Goal: Information Seeking & Learning: Understand process/instructions

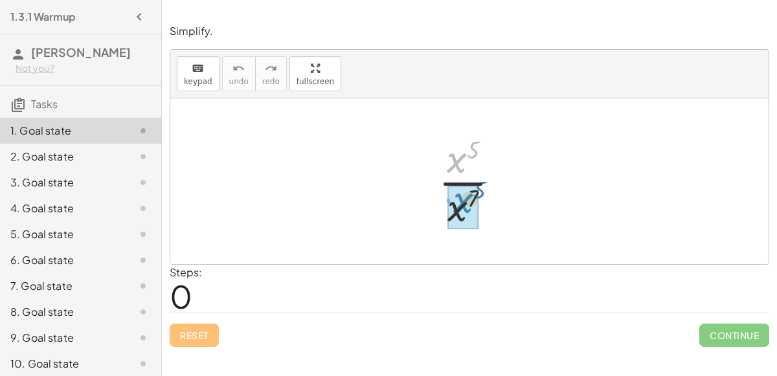
drag, startPoint x: 454, startPoint y: 167, endPoint x: 459, endPoint y: 213, distance: 46.3
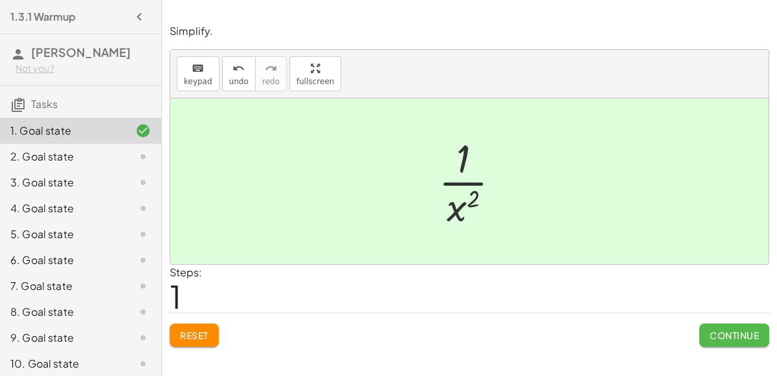
click at [708, 339] on button "Continue" at bounding box center [735, 335] width 70 height 23
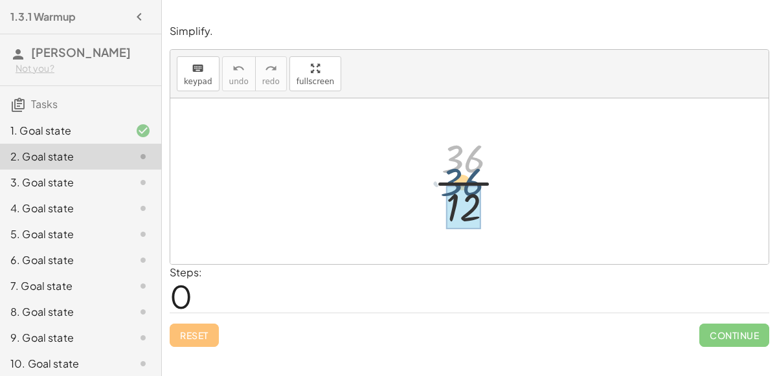
drag, startPoint x: 477, startPoint y: 164, endPoint x: 474, endPoint y: 196, distance: 32.0
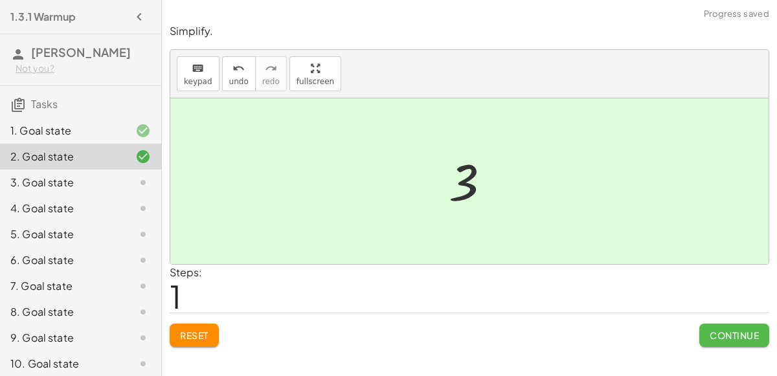
click at [707, 330] on button "Continue" at bounding box center [735, 335] width 70 height 23
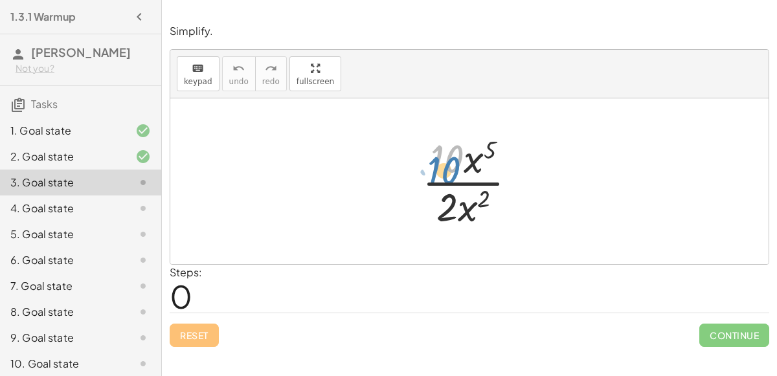
drag, startPoint x: 452, startPoint y: 166, endPoint x: 449, endPoint y: 173, distance: 7.6
click at [449, 173] on div at bounding box center [475, 182] width 118 height 100
drag, startPoint x: 449, startPoint y: 172, endPoint x: 444, endPoint y: 213, distance: 41.1
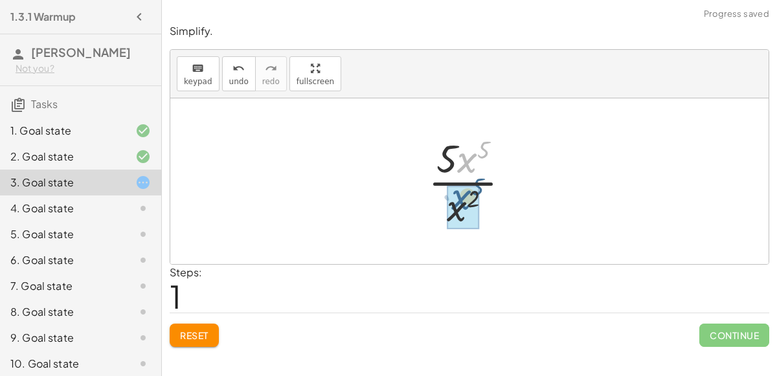
drag, startPoint x: 468, startPoint y: 165, endPoint x: 462, endPoint y: 201, distance: 37.5
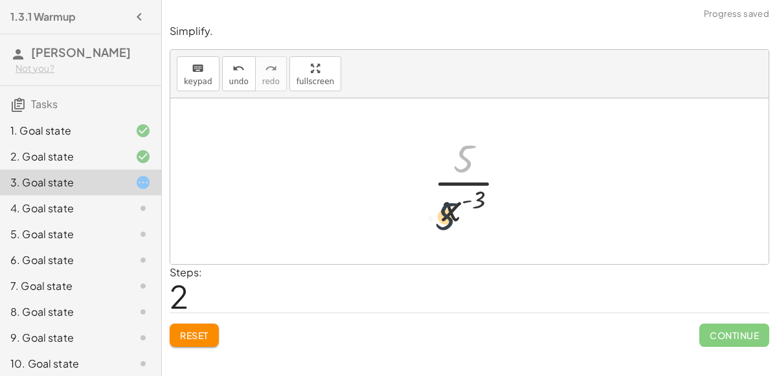
drag, startPoint x: 457, startPoint y: 164, endPoint x: 439, endPoint y: 224, distance: 62.9
click at [439, 224] on div at bounding box center [475, 182] width 97 height 100
click at [479, 191] on div at bounding box center [475, 182] width 97 height 100
drag, startPoint x: 456, startPoint y: 157, endPoint x: 474, endPoint y: 200, distance: 46.2
click at [474, 200] on div at bounding box center [475, 182] width 97 height 100
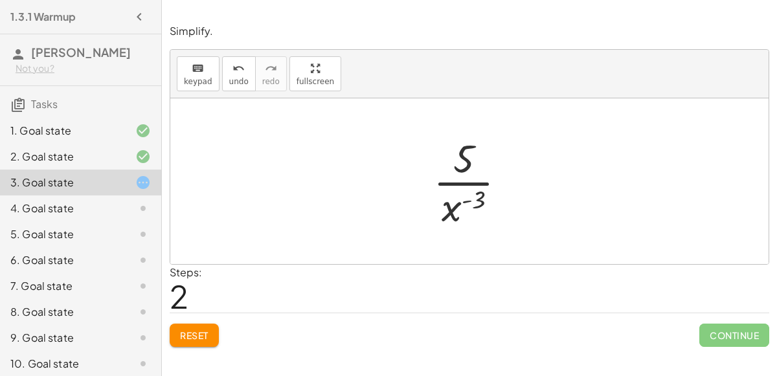
click at [476, 178] on div at bounding box center [475, 182] width 97 height 100
drag, startPoint x: 446, startPoint y: 207, endPoint x: 469, endPoint y: 149, distance: 62.6
click at [469, 149] on div at bounding box center [475, 182] width 97 height 100
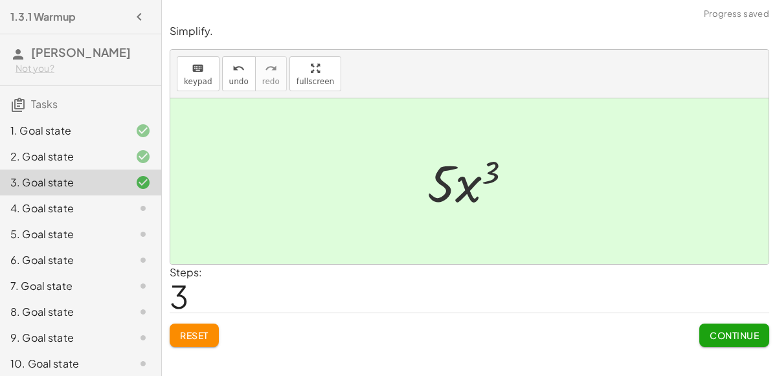
click at [748, 336] on span "Continue" at bounding box center [734, 336] width 49 height 12
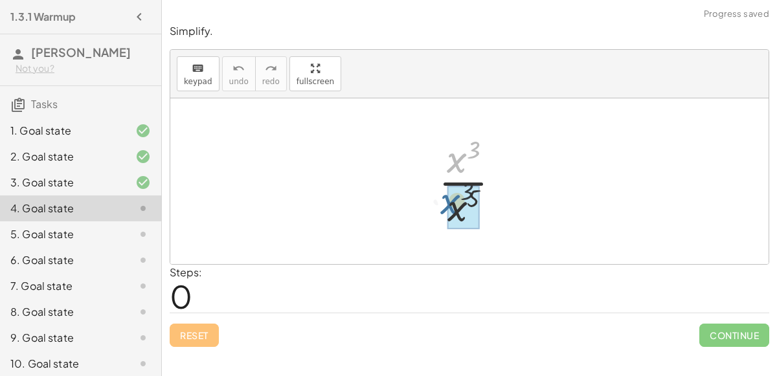
drag, startPoint x: 458, startPoint y: 159, endPoint x: 450, endPoint y: 207, distance: 48.7
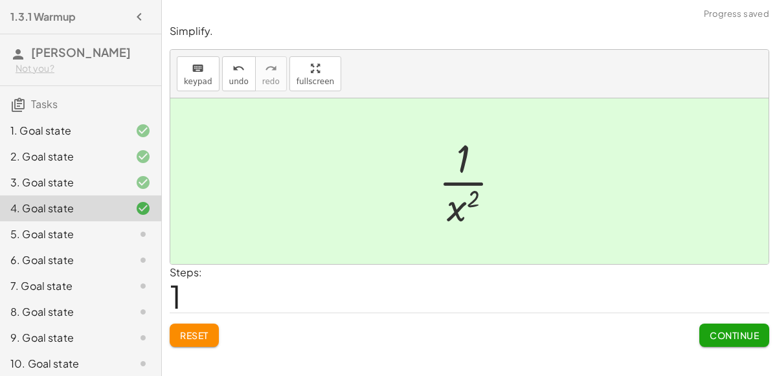
click at [733, 337] on span "Continue" at bounding box center [734, 336] width 49 height 12
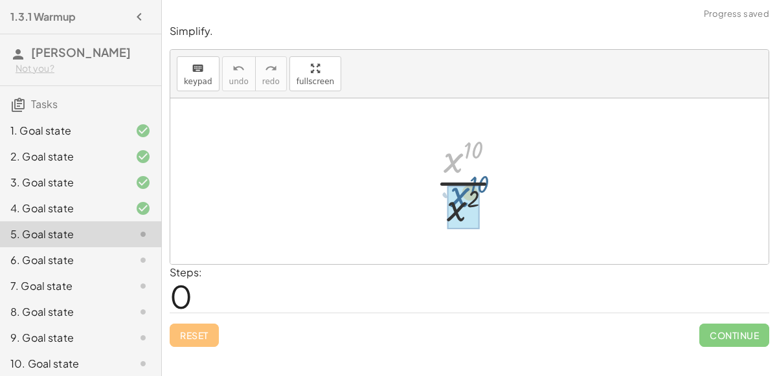
drag, startPoint x: 455, startPoint y: 167, endPoint x: 458, endPoint y: 203, distance: 36.4
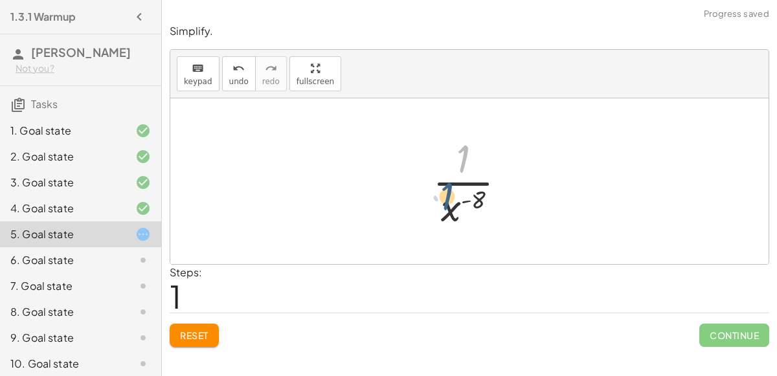
drag, startPoint x: 460, startPoint y: 168, endPoint x: 446, endPoint y: 211, distance: 44.9
click at [446, 211] on div at bounding box center [474, 182] width 97 height 100
click at [474, 199] on div at bounding box center [474, 182] width 97 height 100
drag, startPoint x: 449, startPoint y: 209, endPoint x: 464, endPoint y: 165, distance: 47.1
click at [464, 165] on div at bounding box center [474, 182] width 97 height 100
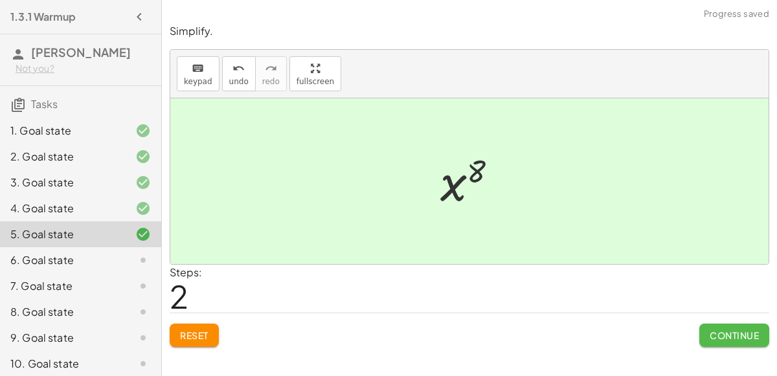
click at [722, 331] on span "Continue" at bounding box center [734, 336] width 49 height 12
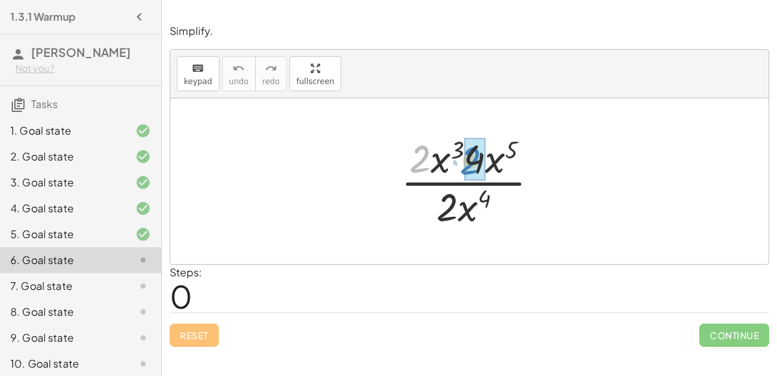
drag, startPoint x: 420, startPoint y: 159, endPoint x: 474, endPoint y: 161, distance: 53.2
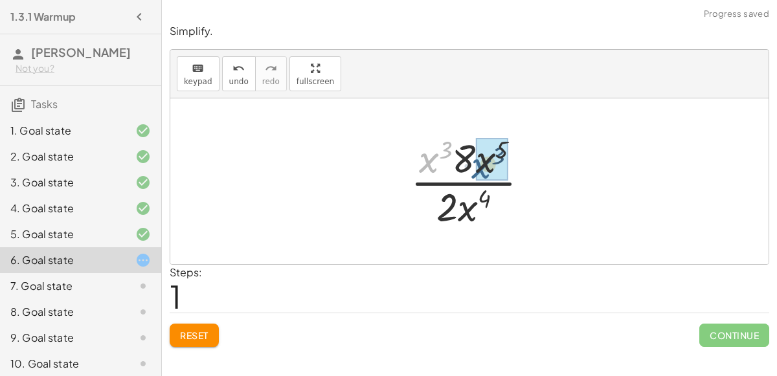
drag, startPoint x: 425, startPoint y: 161, endPoint x: 487, endPoint y: 167, distance: 62.5
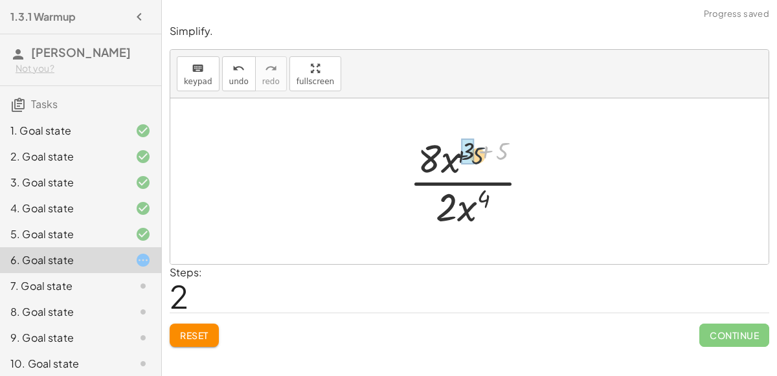
drag, startPoint x: 499, startPoint y: 152, endPoint x: 464, endPoint y: 155, distance: 35.2
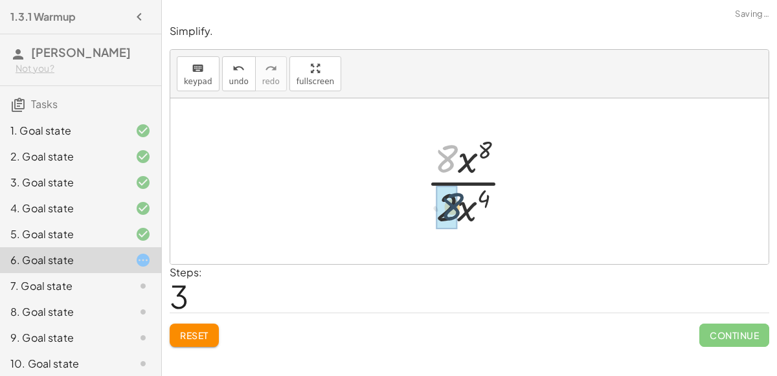
drag, startPoint x: 445, startPoint y: 161, endPoint x: 452, endPoint y: 218, distance: 57.4
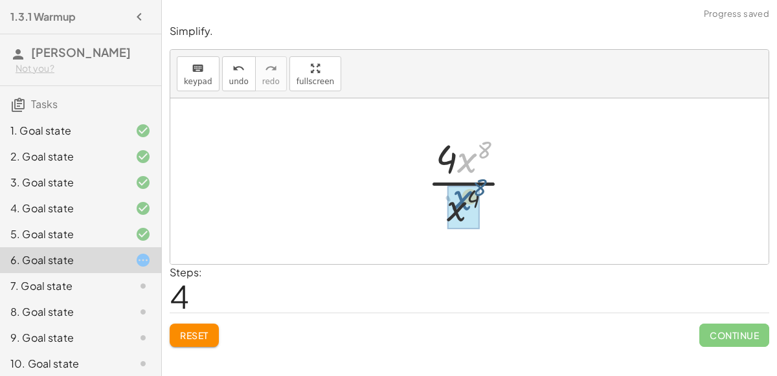
drag, startPoint x: 466, startPoint y: 165, endPoint x: 461, endPoint y: 205, distance: 41.2
drag, startPoint x: 465, startPoint y: 155, endPoint x: 465, endPoint y: 199, distance: 44.1
click at [465, 199] on div at bounding box center [475, 182] width 96 height 100
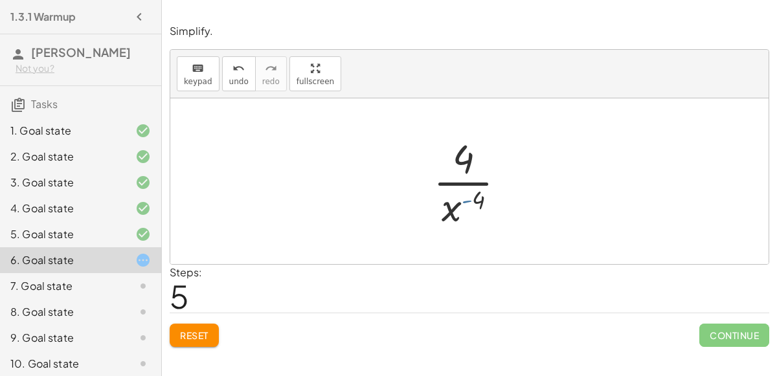
drag, startPoint x: 470, startPoint y: 194, endPoint x: 481, endPoint y: 190, distance: 11.7
click at [481, 190] on div at bounding box center [475, 182] width 96 height 100
drag, startPoint x: 481, startPoint y: 197, endPoint x: 490, endPoint y: 151, distance: 46.8
click at [490, 151] on div at bounding box center [475, 182] width 96 height 100
drag, startPoint x: 452, startPoint y: 208, endPoint x: 476, endPoint y: 172, distance: 43.3
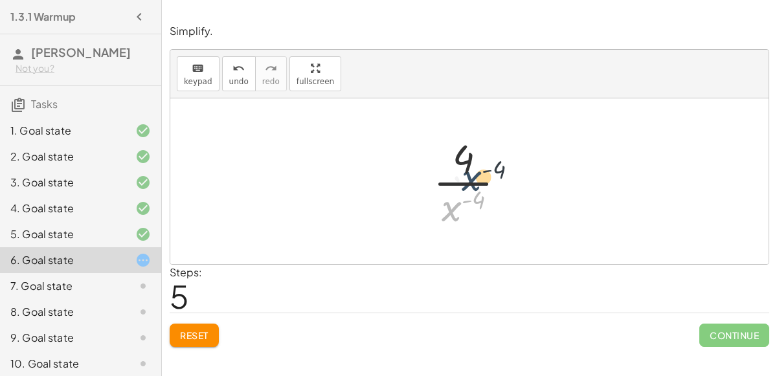
click at [476, 172] on div at bounding box center [475, 182] width 96 height 100
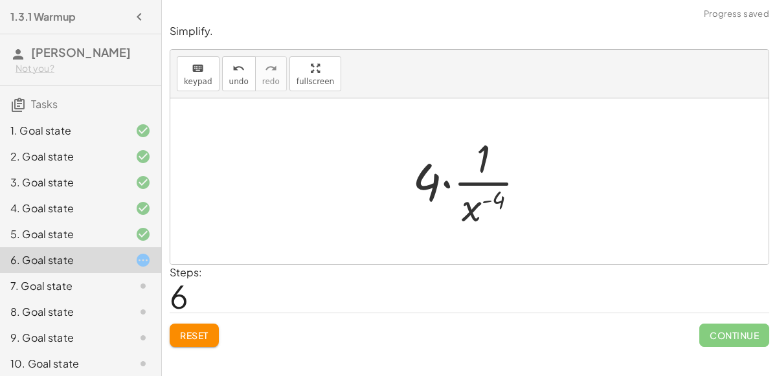
click at [433, 181] on div at bounding box center [474, 182] width 137 height 100
drag, startPoint x: 431, startPoint y: 181, endPoint x: 457, endPoint y: 184, distance: 26.7
click at [457, 184] on div at bounding box center [474, 182] width 137 height 100
drag, startPoint x: 420, startPoint y: 176, endPoint x: 468, endPoint y: 147, distance: 56.1
click at [468, 147] on div at bounding box center [474, 182] width 137 height 100
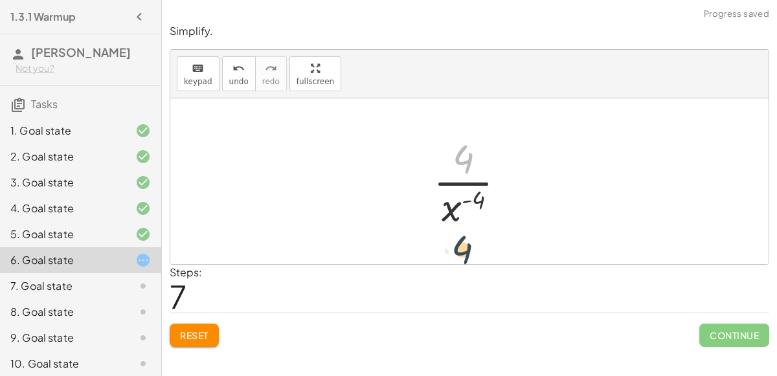
drag, startPoint x: 465, startPoint y: 160, endPoint x: 463, endPoint y: 253, distance: 92.7
drag, startPoint x: 451, startPoint y: 218, endPoint x: 464, endPoint y: 174, distance: 45.3
click at [464, 174] on div at bounding box center [475, 182] width 96 height 100
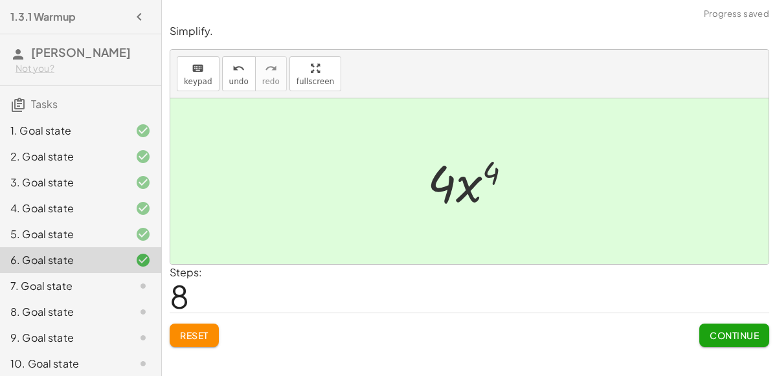
click at [718, 334] on span "Continue" at bounding box center [734, 336] width 49 height 12
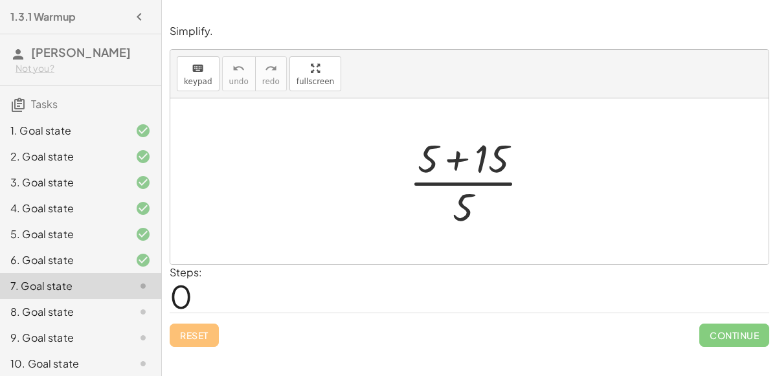
click at [419, 163] on div at bounding box center [475, 182] width 144 height 100
click at [450, 162] on div at bounding box center [475, 182] width 144 height 100
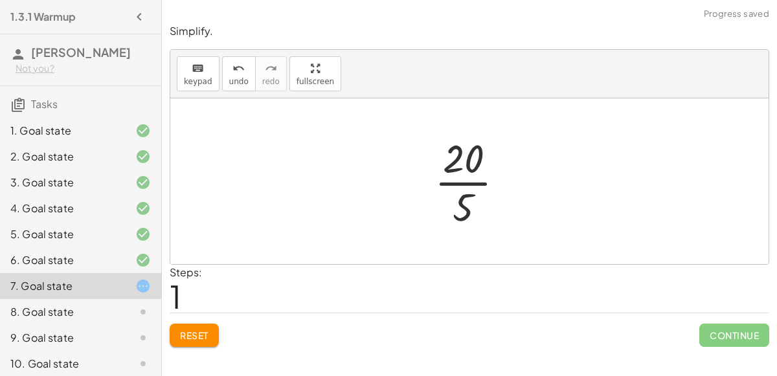
click at [471, 158] on div at bounding box center [474, 182] width 93 height 100
drag, startPoint x: 472, startPoint y: 163, endPoint x: 466, endPoint y: 216, distance: 54.1
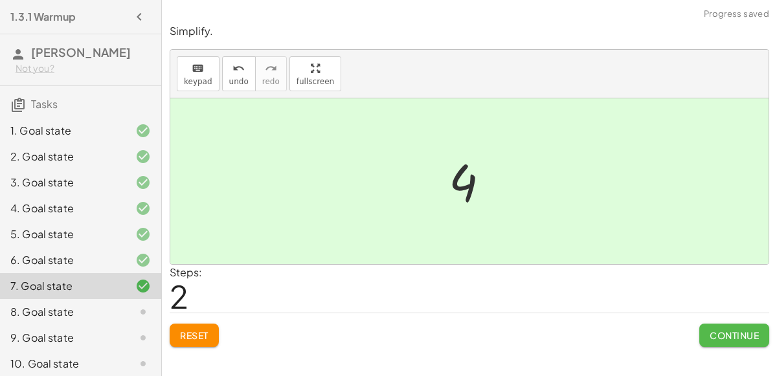
click at [727, 327] on button "Continue" at bounding box center [735, 335] width 70 height 23
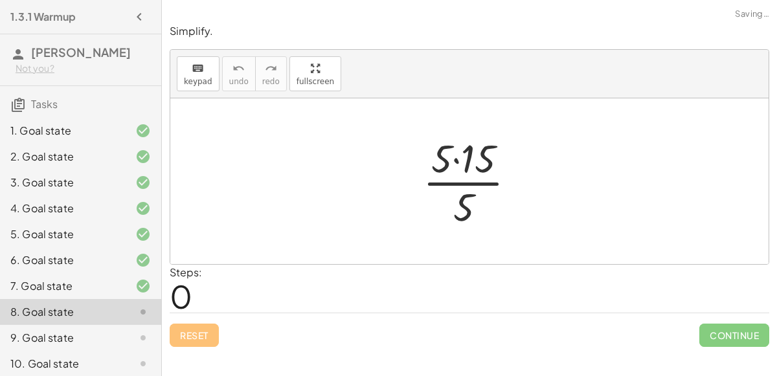
click at [483, 163] on div at bounding box center [475, 182] width 117 height 100
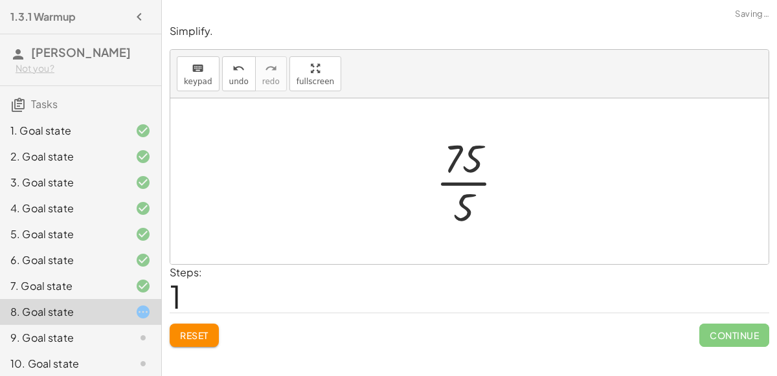
click at [469, 159] on div at bounding box center [475, 182] width 91 height 100
drag, startPoint x: 448, startPoint y: 165, endPoint x: 449, endPoint y: 196, distance: 30.5
click at [449, 196] on div at bounding box center [475, 182] width 91 height 100
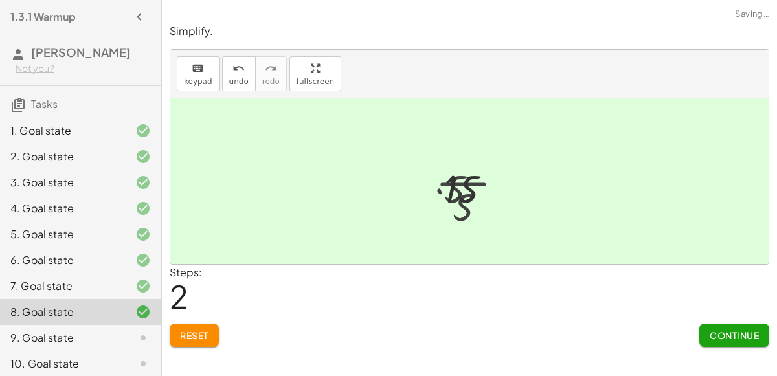
click at [449, 196] on div at bounding box center [475, 182] width 82 height 64
click at [731, 336] on span "Continue" at bounding box center [734, 336] width 49 height 12
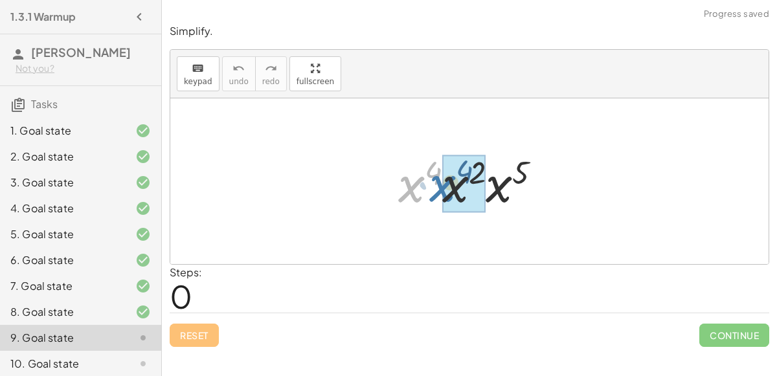
drag, startPoint x: 415, startPoint y: 186, endPoint x: 447, endPoint y: 183, distance: 32.5
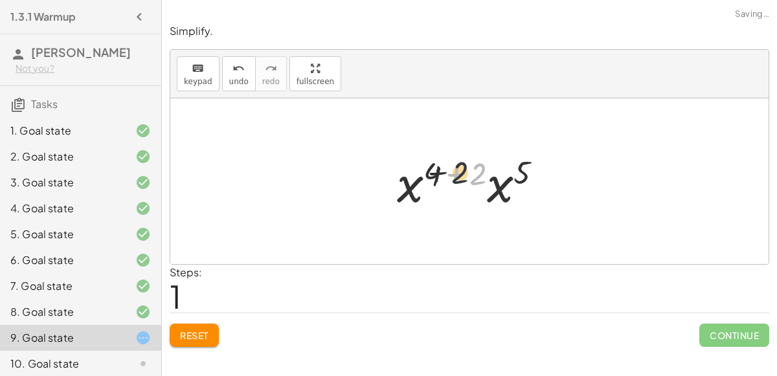
drag, startPoint x: 477, startPoint y: 172, endPoint x: 442, endPoint y: 171, distance: 35.0
click at [442, 171] on div at bounding box center [475, 181] width 169 height 67
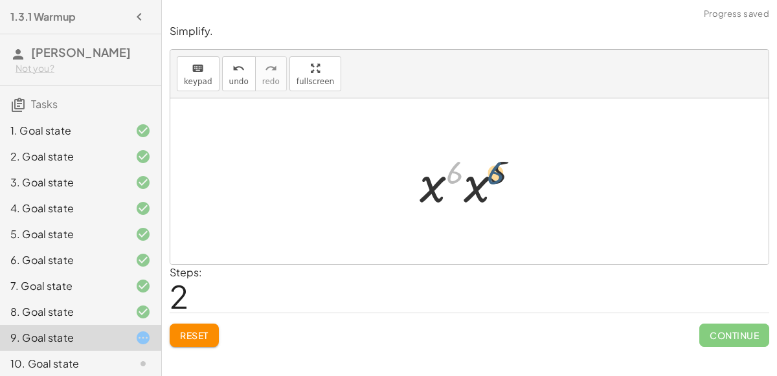
drag, startPoint x: 457, startPoint y: 169, endPoint x: 498, endPoint y: 169, distance: 41.5
click at [498, 169] on div at bounding box center [474, 181] width 123 height 67
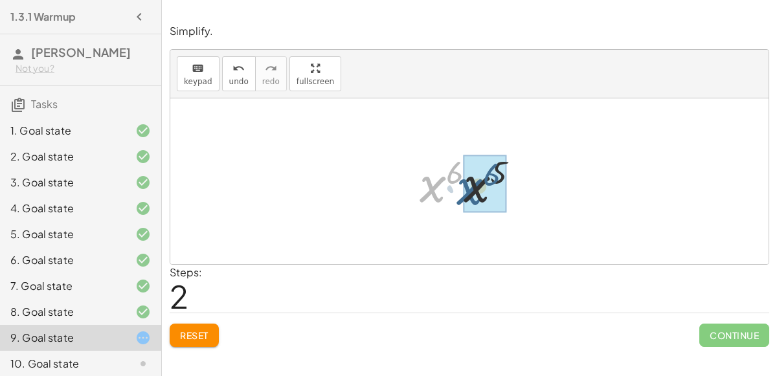
drag, startPoint x: 433, startPoint y: 177, endPoint x: 472, endPoint y: 178, distance: 38.9
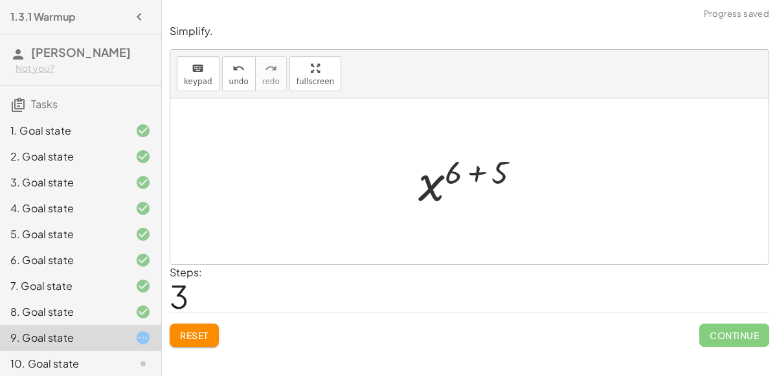
click at [474, 175] on div at bounding box center [474, 182] width 125 height 64
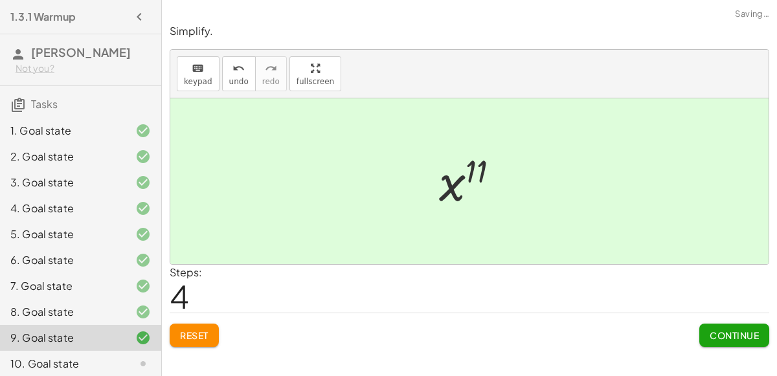
click at [729, 334] on span "Continue" at bounding box center [734, 336] width 49 height 12
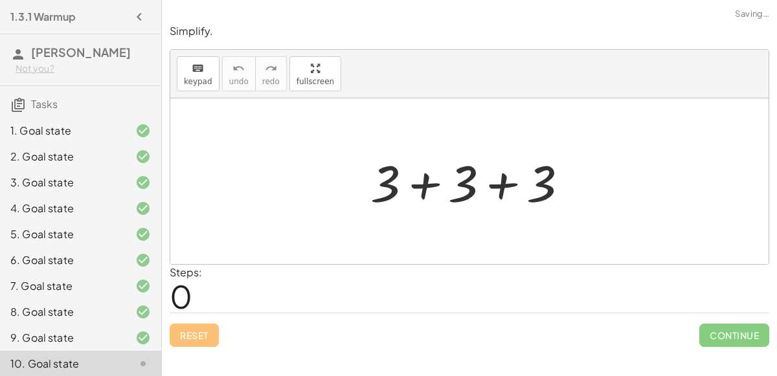
click at [411, 181] on div at bounding box center [474, 181] width 221 height 67
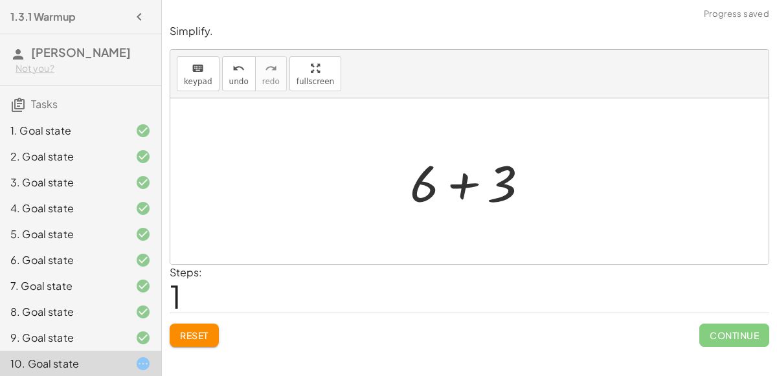
click at [456, 188] on div at bounding box center [475, 181] width 143 height 67
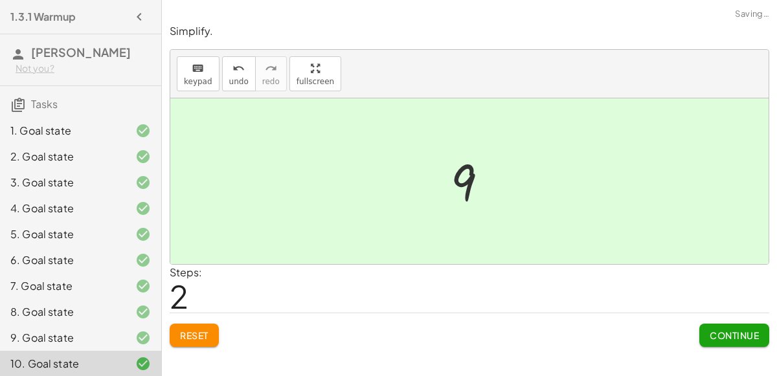
click at [704, 337] on button "Continue" at bounding box center [735, 335] width 70 height 23
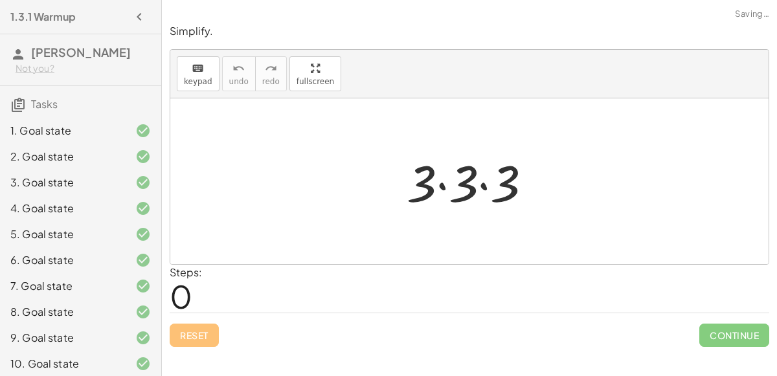
click at [446, 182] on div at bounding box center [474, 181] width 149 height 67
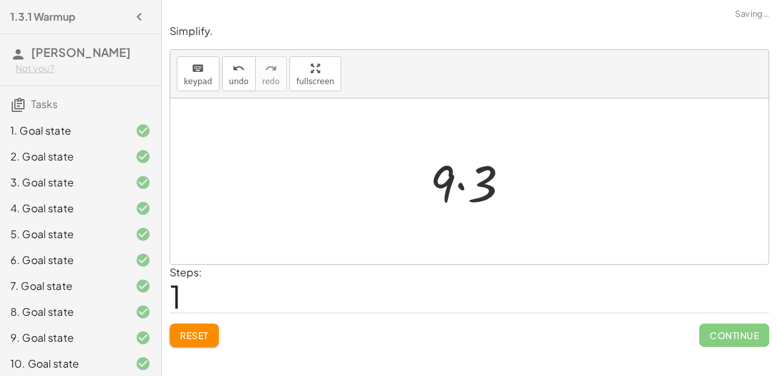
click at [459, 185] on div at bounding box center [475, 181] width 103 height 67
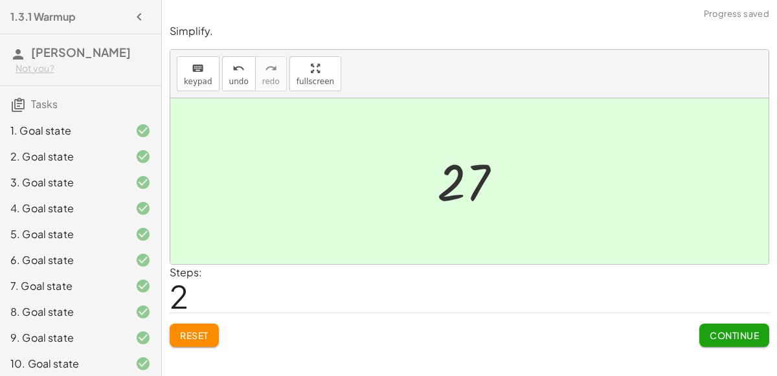
click at [718, 338] on span "Continue" at bounding box center [734, 336] width 49 height 12
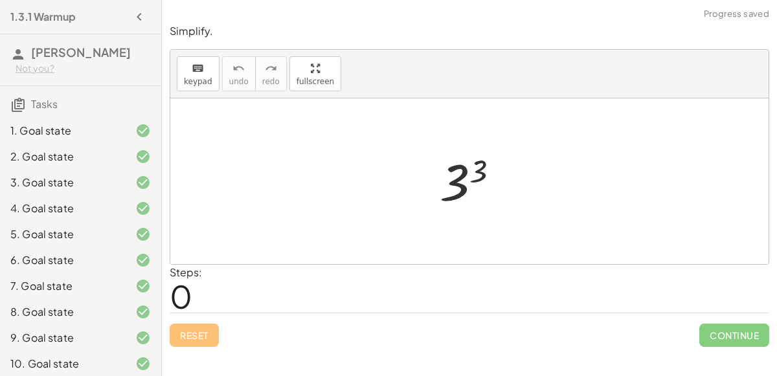
click at [479, 167] on div at bounding box center [474, 182] width 83 height 64
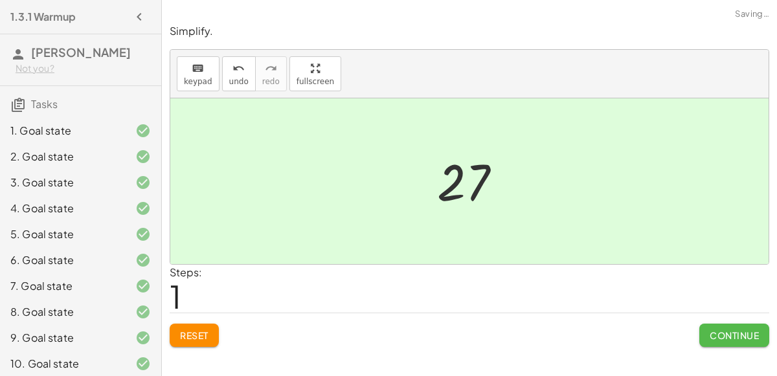
click at [745, 340] on button "Continue" at bounding box center [735, 335] width 70 height 23
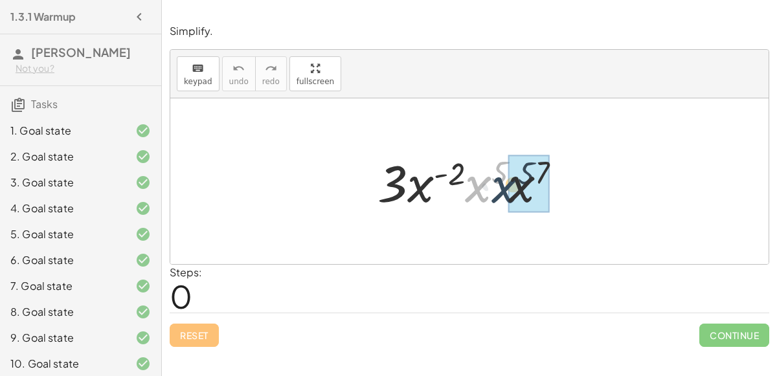
drag, startPoint x: 486, startPoint y: 178, endPoint x: 520, endPoint y: 177, distance: 34.4
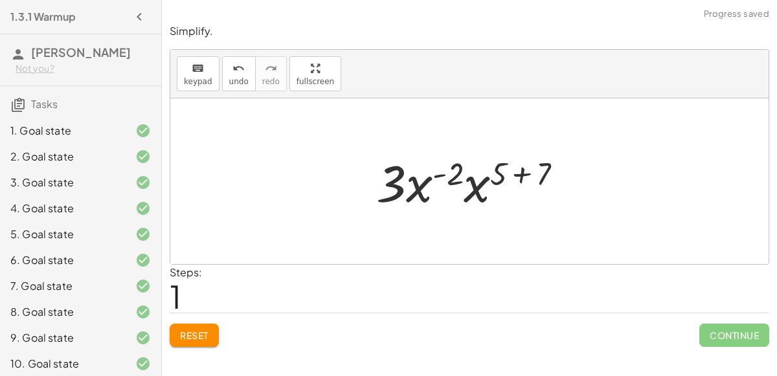
click at [544, 174] on div at bounding box center [475, 181] width 210 height 67
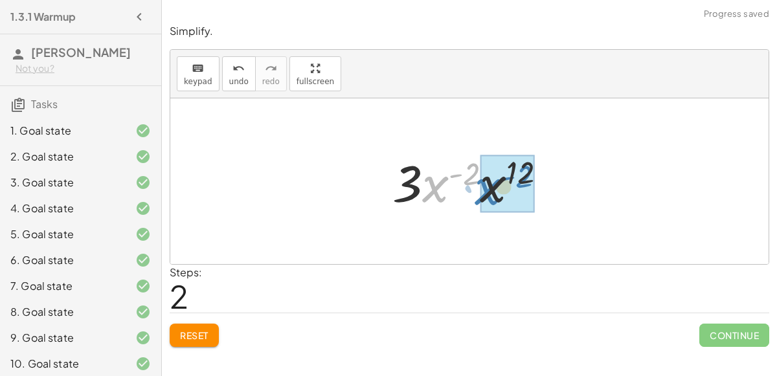
drag, startPoint x: 433, startPoint y: 188, endPoint x: 501, endPoint y: 181, distance: 69.0
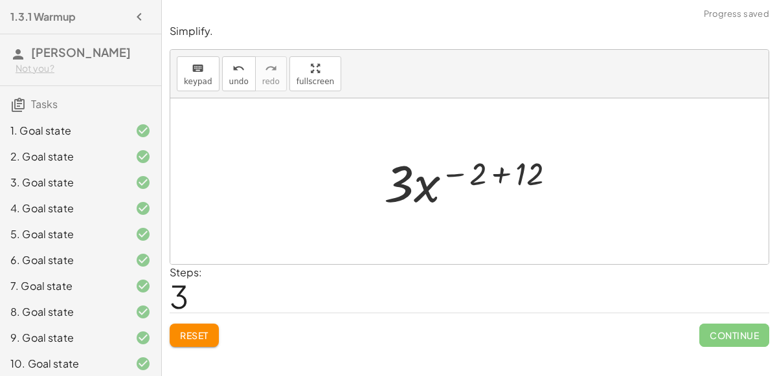
click at [500, 175] on div at bounding box center [475, 181] width 195 height 67
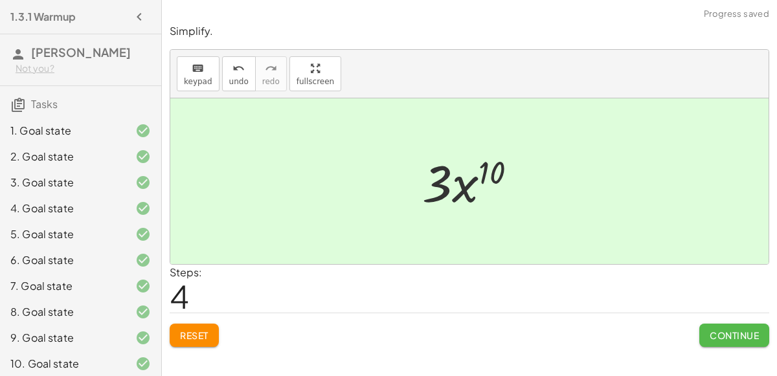
click at [734, 342] on button "Continue" at bounding box center [735, 335] width 70 height 23
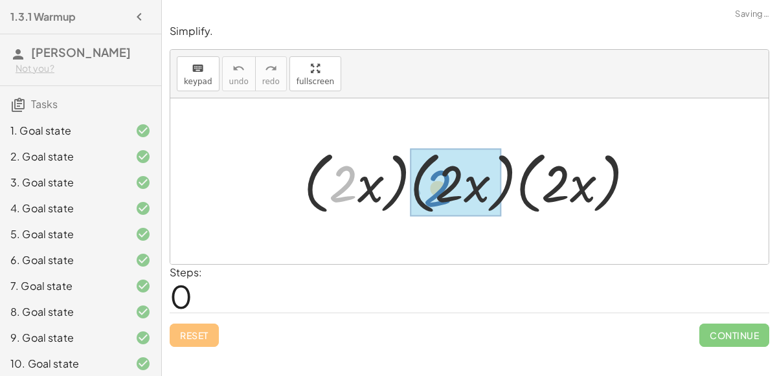
drag, startPoint x: 339, startPoint y: 193, endPoint x: 434, endPoint y: 194, distance: 95.2
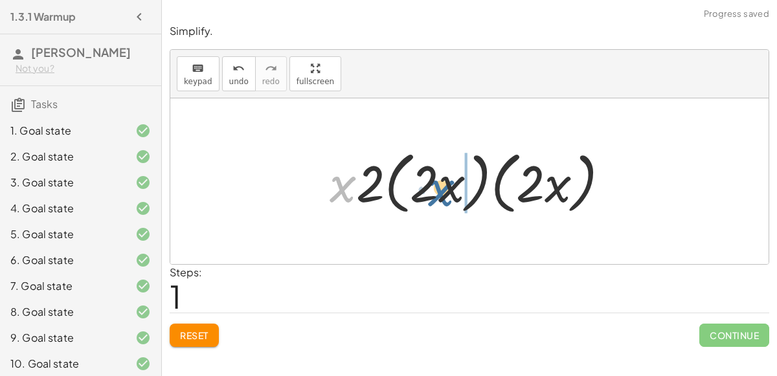
drag, startPoint x: 350, startPoint y: 188, endPoint x: 453, endPoint y: 185, distance: 102.4
click at [453, 185] on div at bounding box center [474, 181] width 303 height 75
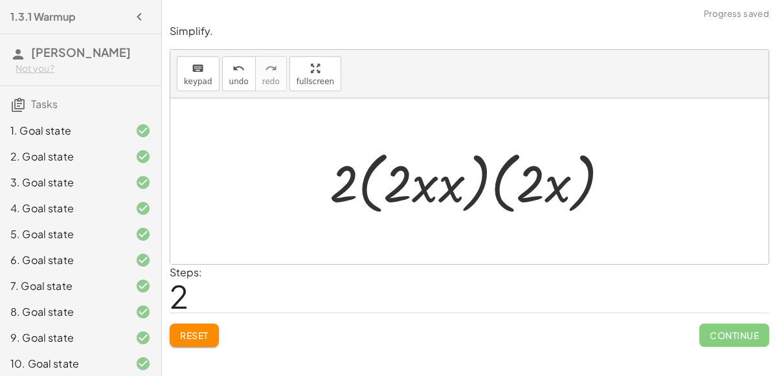
click at [419, 189] on div at bounding box center [474, 181] width 303 height 75
click at [432, 189] on div at bounding box center [474, 181] width 303 height 75
drag, startPoint x: 450, startPoint y: 182, endPoint x: 425, endPoint y: 183, distance: 24.7
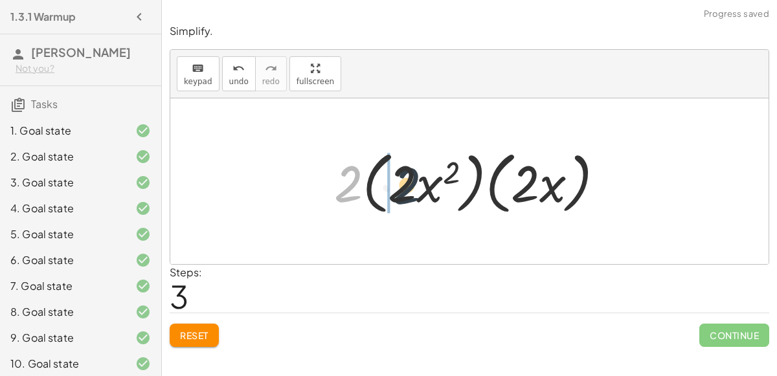
drag, startPoint x: 354, startPoint y: 194, endPoint x: 414, endPoint y: 196, distance: 60.3
click at [414, 196] on div at bounding box center [475, 181] width 294 height 75
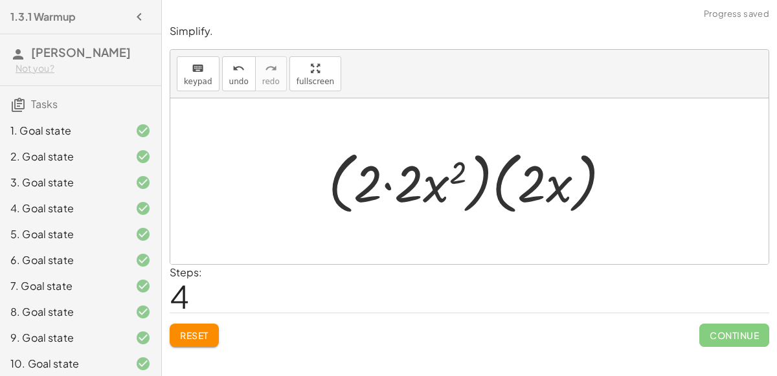
click at [382, 186] on div at bounding box center [475, 181] width 306 height 75
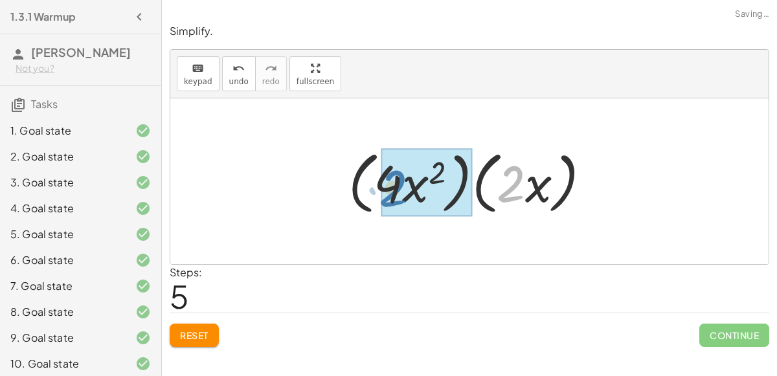
drag, startPoint x: 516, startPoint y: 190, endPoint x: 398, endPoint y: 194, distance: 118.0
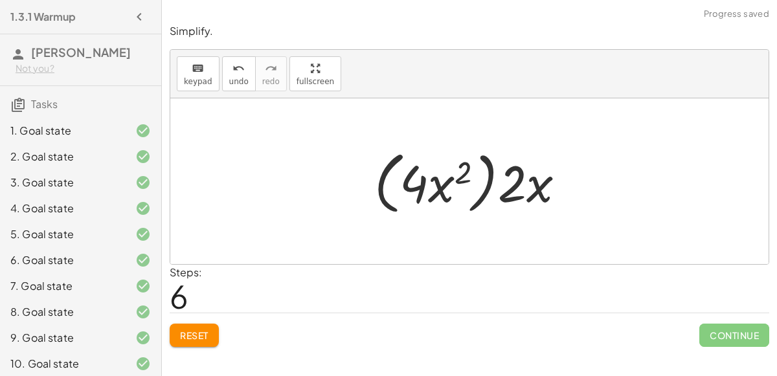
click at [507, 187] on div at bounding box center [475, 181] width 214 height 75
drag, startPoint x: 507, startPoint y: 187, endPoint x: 420, endPoint y: 185, distance: 86.8
click at [420, 185] on div at bounding box center [475, 181] width 214 height 75
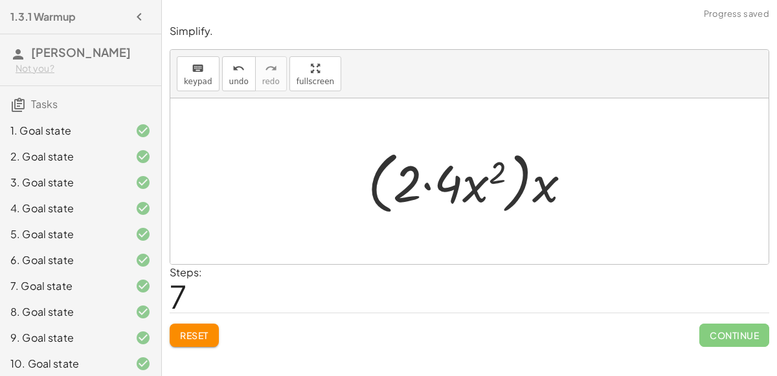
click at [433, 189] on div at bounding box center [475, 181] width 227 height 75
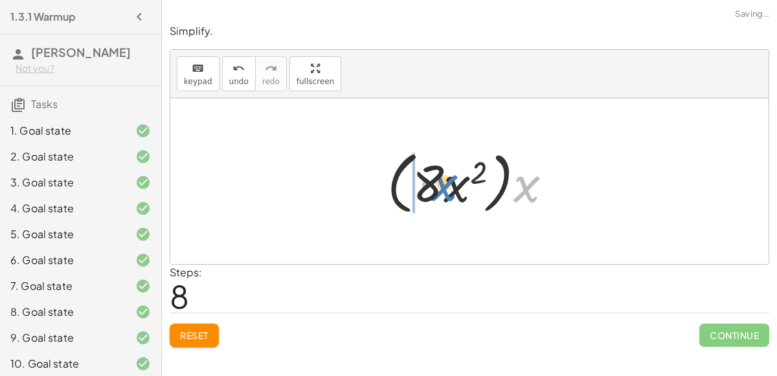
drag, startPoint x: 526, startPoint y: 196, endPoint x: 459, endPoint y: 191, distance: 67.5
click at [459, 191] on div at bounding box center [475, 181] width 189 height 75
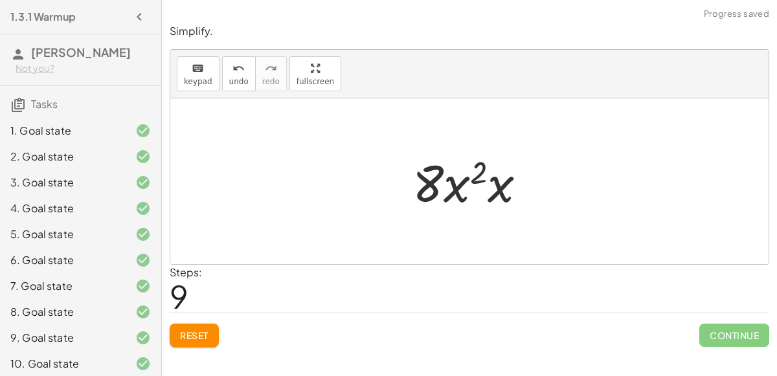
click at [492, 187] on div at bounding box center [474, 181] width 137 height 67
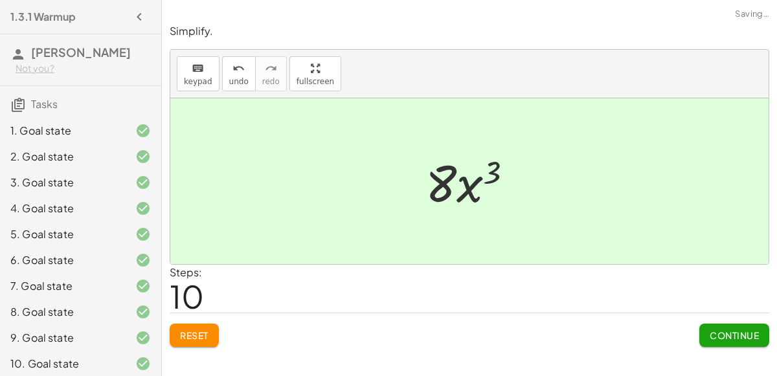
click at [707, 332] on button "Continue" at bounding box center [735, 335] width 70 height 23
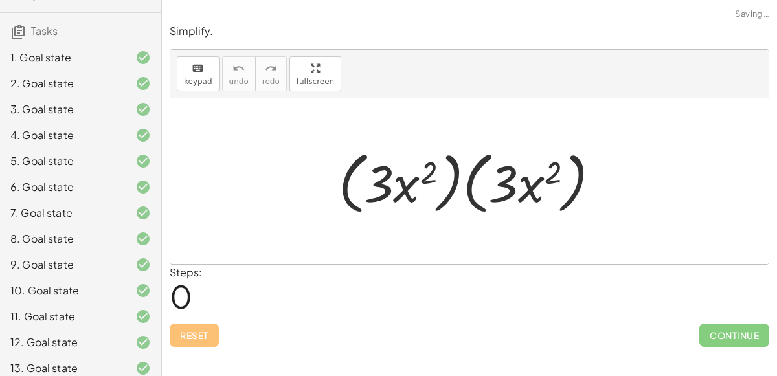
scroll to position [290, 0]
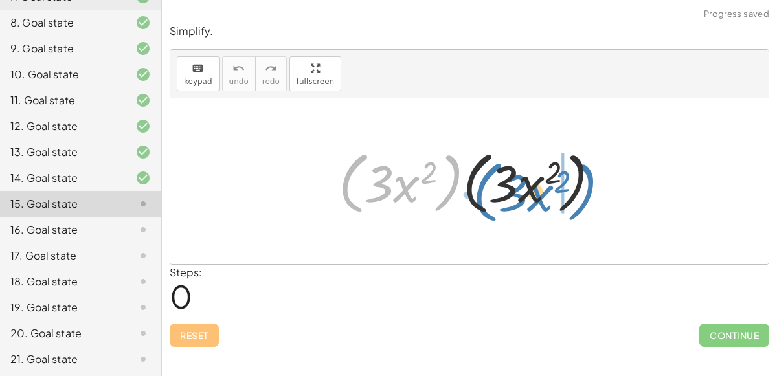
drag, startPoint x: 362, startPoint y: 181, endPoint x: 498, endPoint y: 185, distance: 136.1
click at [498, 185] on div at bounding box center [474, 181] width 285 height 75
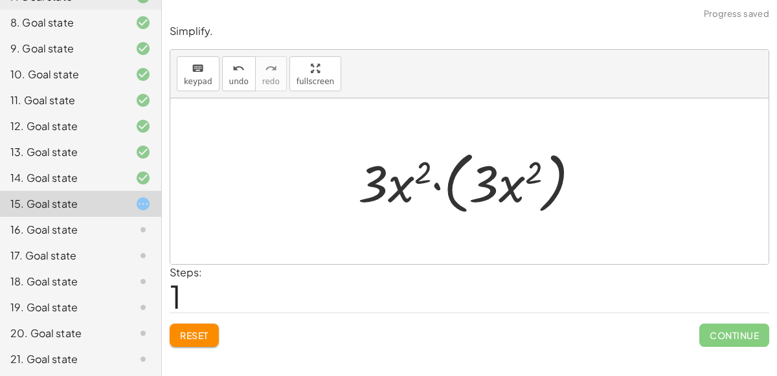
click at [433, 185] on div at bounding box center [475, 181] width 246 height 75
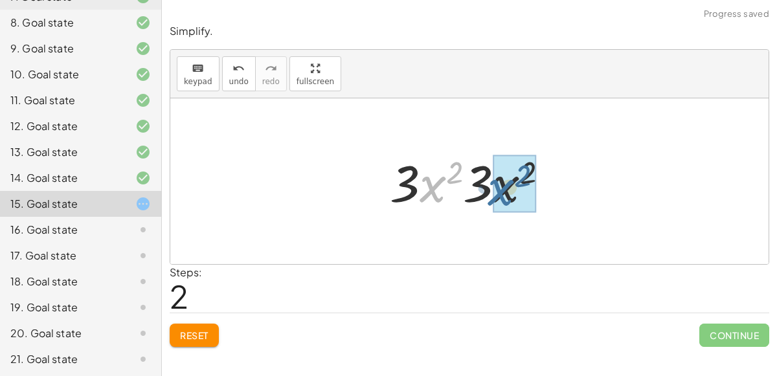
drag, startPoint x: 435, startPoint y: 188, endPoint x: 504, endPoint y: 190, distance: 68.7
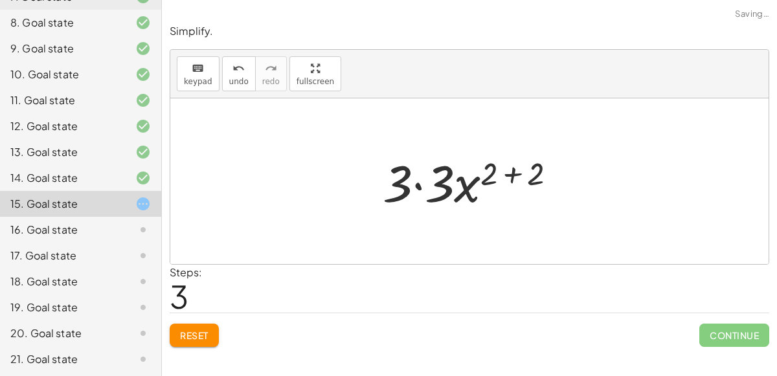
click at [505, 179] on div at bounding box center [474, 181] width 197 height 67
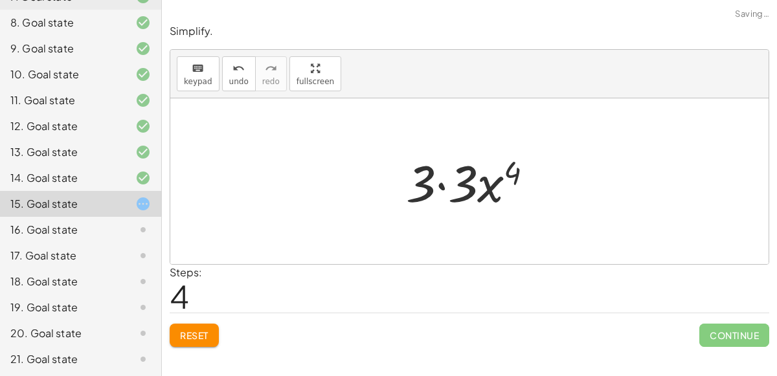
click at [444, 183] on div at bounding box center [475, 181] width 151 height 67
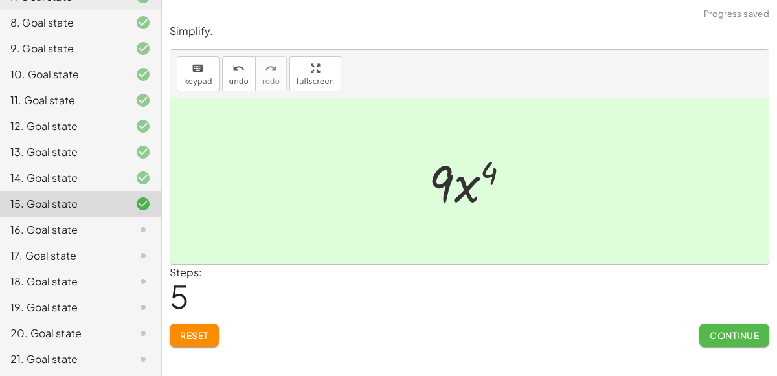
click at [732, 343] on button "Continue" at bounding box center [735, 335] width 70 height 23
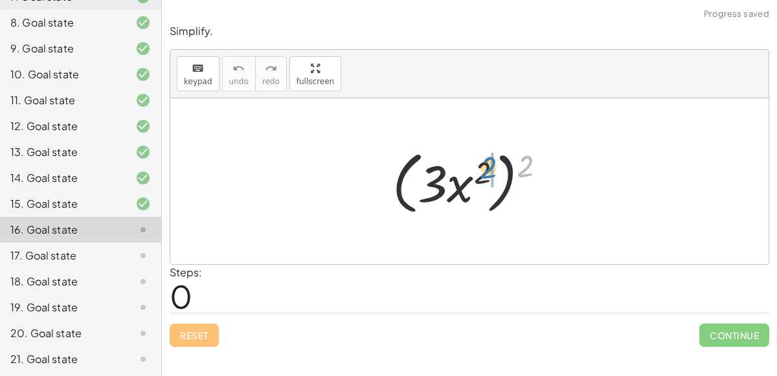
drag, startPoint x: 531, startPoint y: 168, endPoint x: 484, endPoint y: 172, distance: 47.5
click at [484, 172] on div at bounding box center [475, 181] width 178 height 75
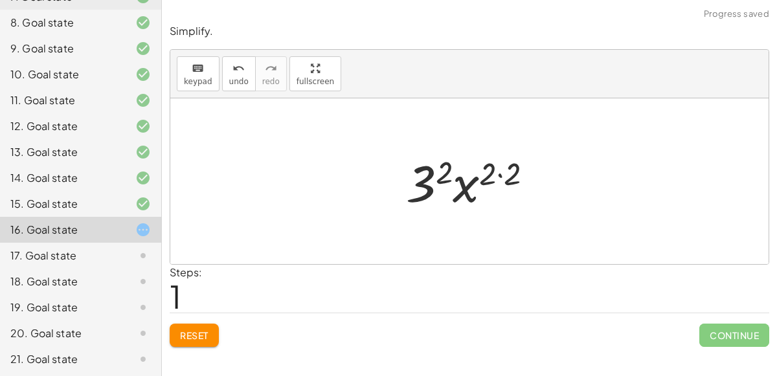
click at [502, 174] on div at bounding box center [475, 181] width 150 height 67
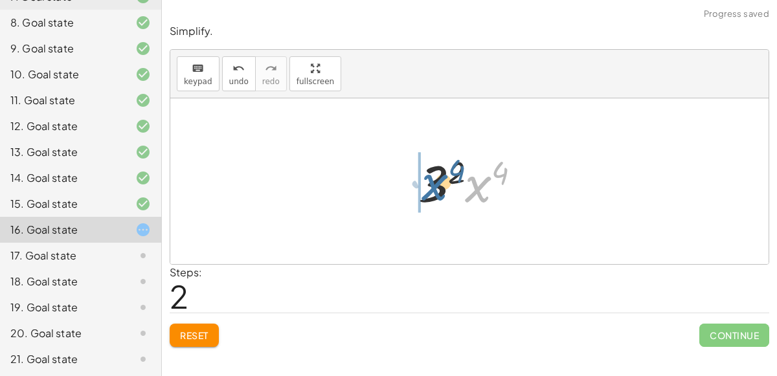
drag, startPoint x: 473, startPoint y: 185, endPoint x: 427, endPoint y: 181, distance: 46.1
click at [427, 181] on div at bounding box center [475, 181] width 126 height 67
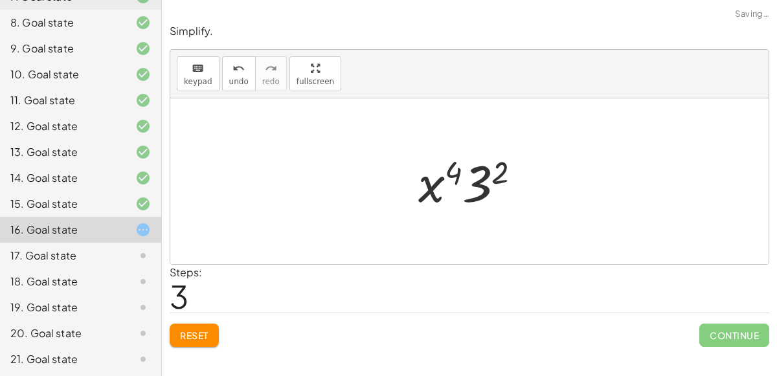
click at [481, 187] on div at bounding box center [475, 181] width 126 height 67
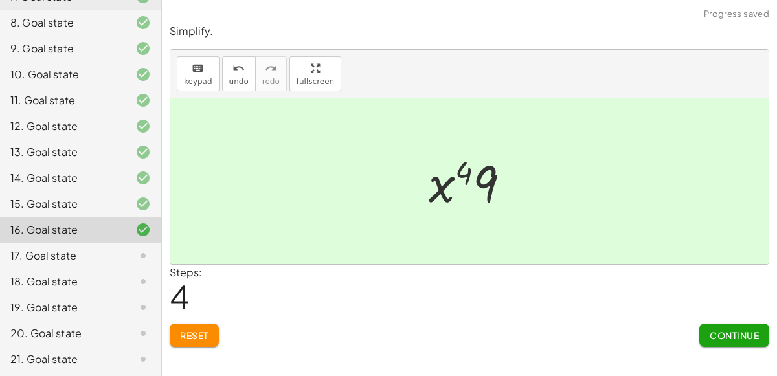
click at [727, 334] on span "Continue" at bounding box center [734, 336] width 49 height 12
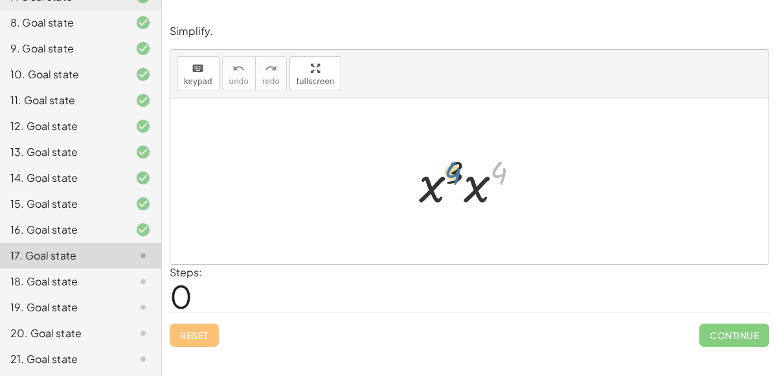
drag, startPoint x: 497, startPoint y: 172, endPoint x: 448, endPoint y: 170, distance: 48.6
click at [448, 170] on div at bounding box center [475, 181] width 124 height 67
click at [465, 187] on div at bounding box center [475, 181] width 124 height 67
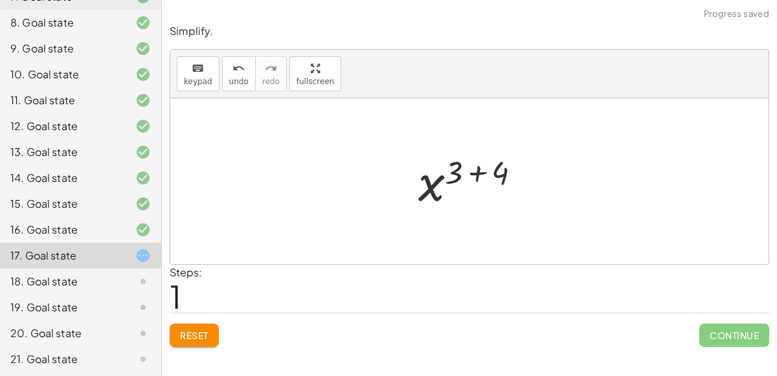
click at [479, 180] on div at bounding box center [475, 182] width 126 height 64
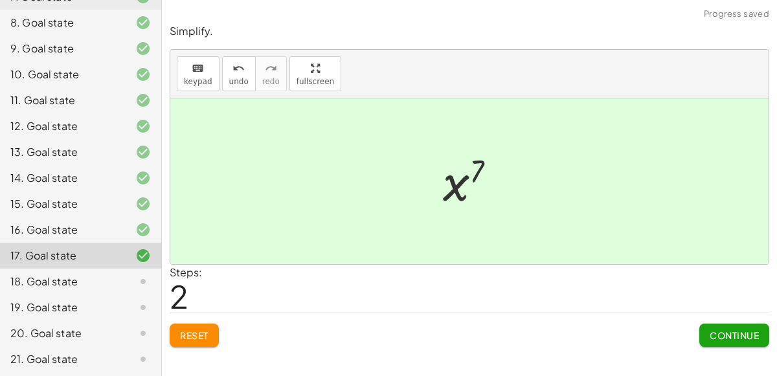
click at [718, 336] on span "Continue" at bounding box center [734, 336] width 49 height 12
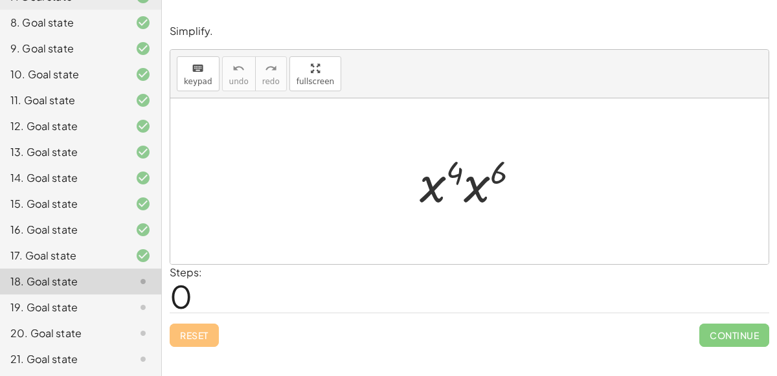
click at [459, 167] on div at bounding box center [474, 181] width 123 height 67
drag, startPoint x: 492, startPoint y: 172, endPoint x: 439, endPoint y: 176, distance: 53.9
click at [439, 176] on div at bounding box center [474, 181] width 123 height 67
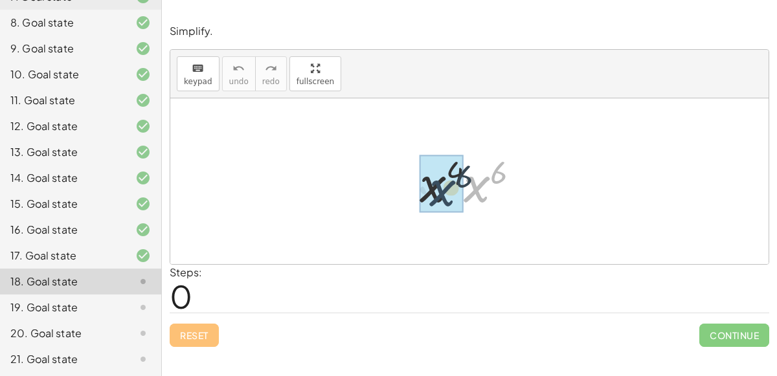
drag, startPoint x: 483, startPoint y: 183, endPoint x: 444, endPoint y: 183, distance: 39.5
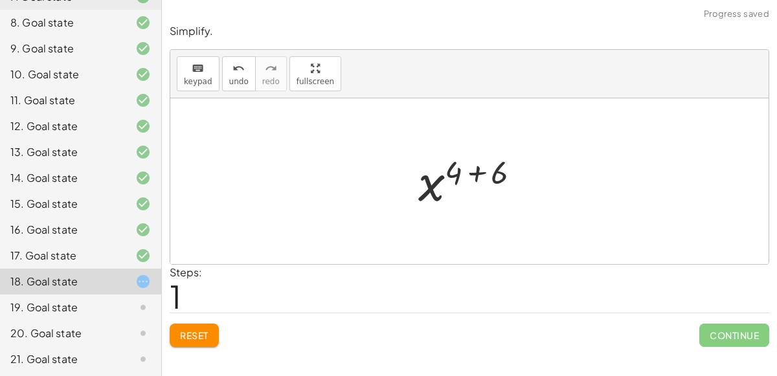
click at [481, 174] on div at bounding box center [475, 182] width 126 height 64
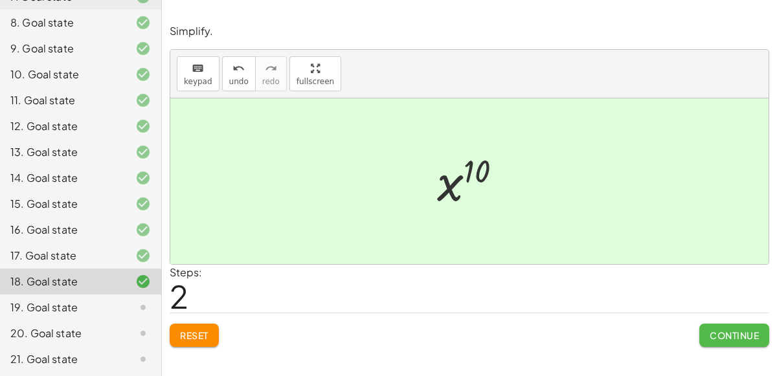
click at [717, 332] on span "Continue" at bounding box center [734, 336] width 49 height 12
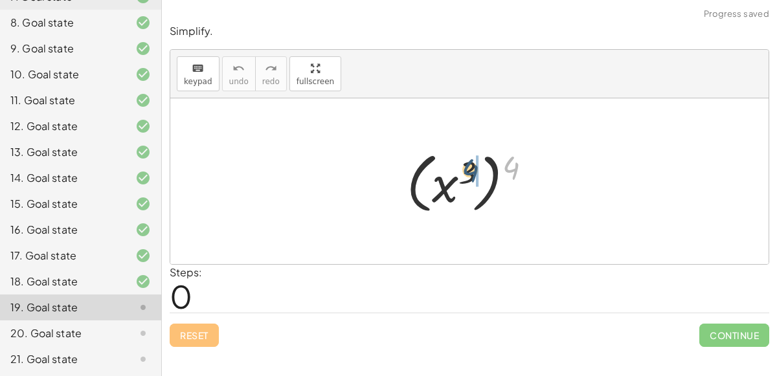
drag, startPoint x: 511, startPoint y: 177, endPoint x: 455, endPoint y: 181, distance: 55.2
click at [455, 181] on div at bounding box center [474, 182] width 148 height 72
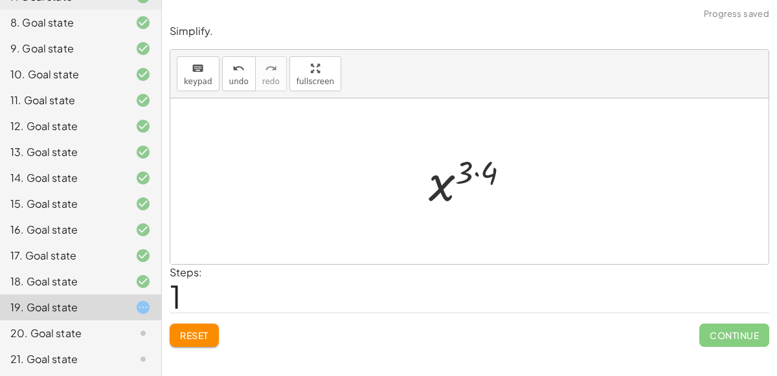
click at [471, 172] on div at bounding box center [474, 182] width 104 height 64
click at [478, 174] on div at bounding box center [474, 182] width 104 height 64
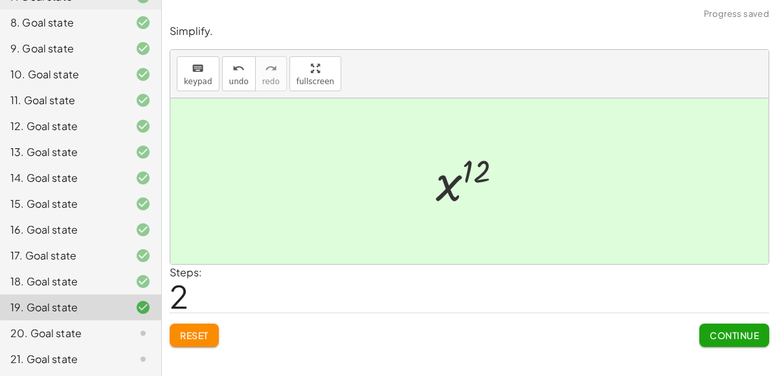
click at [725, 341] on button "Continue" at bounding box center [735, 335] width 70 height 23
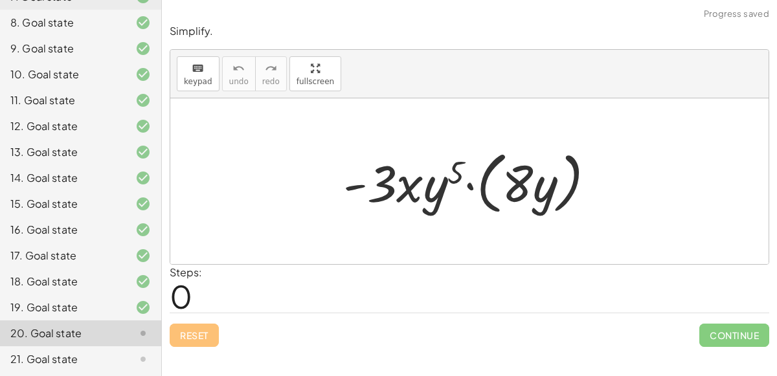
click at [468, 184] on div at bounding box center [475, 181] width 276 height 75
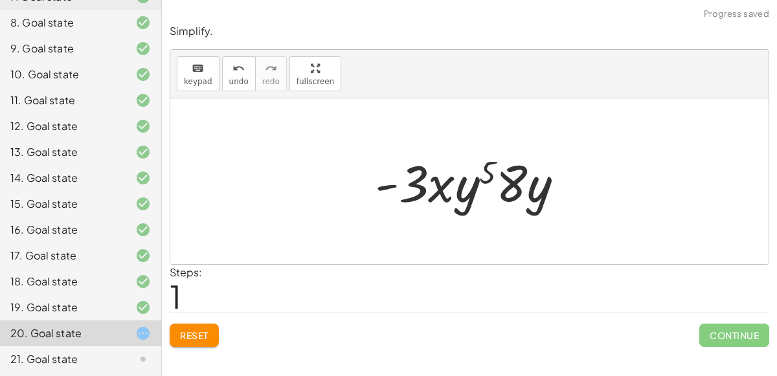
click at [481, 168] on div at bounding box center [475, 181] width 213 height 67
drag, startPoint x: 466, startPoint y: 194, endPoint x: 549, endPoint y: 196, distance: 82.3
click at [549, 196] on div at bounding box center [475, 181] width 213 height 67
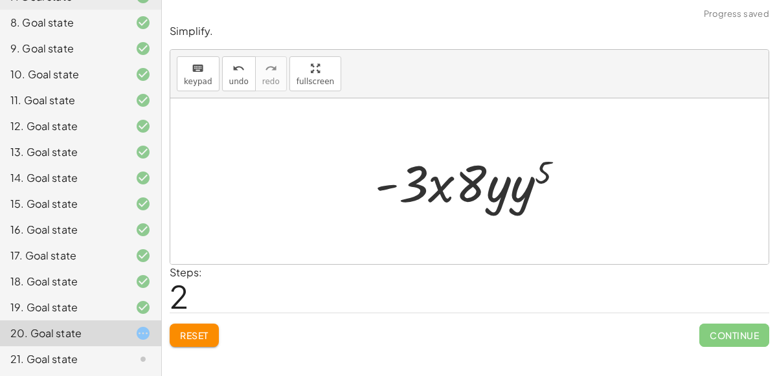
click at [496, 188] on div at bounding box center [475, 181] width 213 height 67
drag, startPoint x: 512, startPoint y: 189, endPoint x: 497, endPoint y: 189, distance: 14.9
click at [497, 189] on div at bounding box center [475, 181] width 213 height 67
drag, startPoint x: 518, startPoint y: 192, endPoint x: 494, endPoint y: 192, distance: 24.6
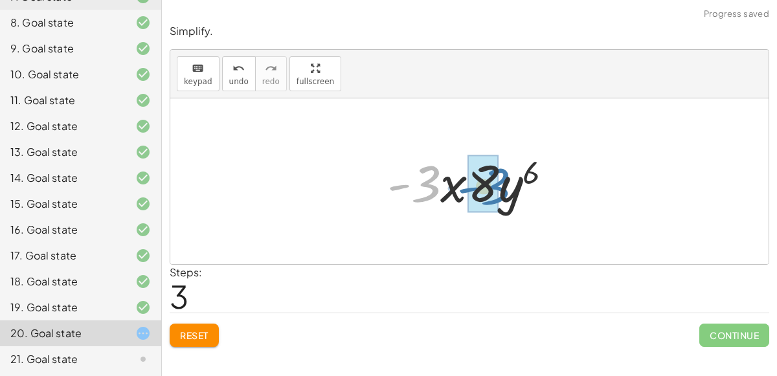
drag, startPoint x: 429, startPoint y: 185, endPoint x: 489, endPoint y: 186, distance: 60.3
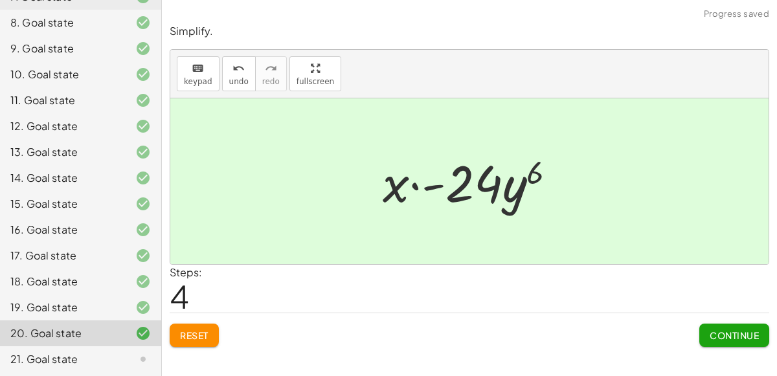
click at [730, 336] on span "Continue" at bounding box center [734, 336] width 49 height 12
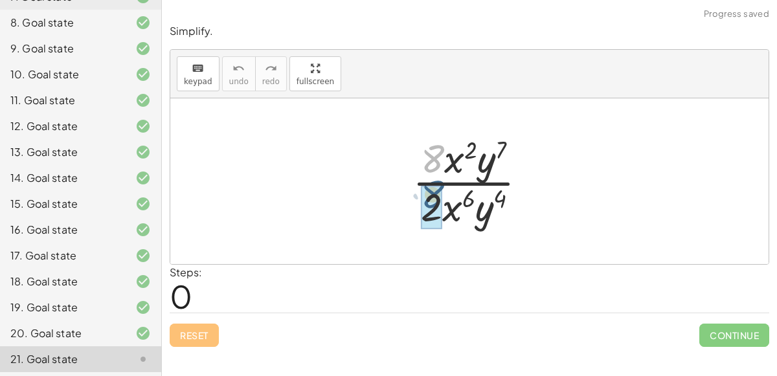
drag, startPoint x: 436, startPoint y: 154, endPoint x: 431, endPoint y: 199, distance: 44.9
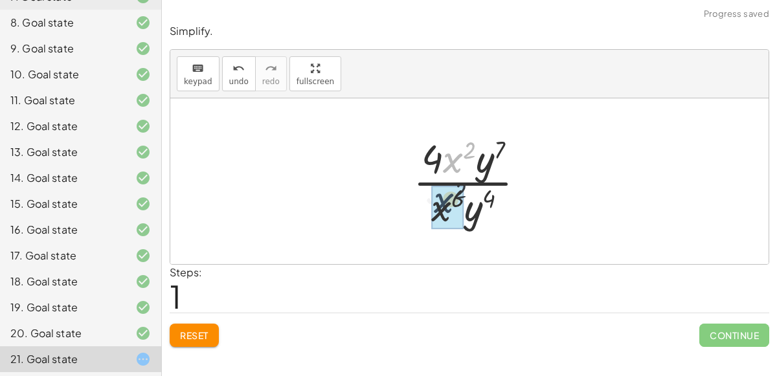
drag, startPoint x: 452, startPoint y: 159, endPoint x: 435, endPoint y: 207, distance: 51.2
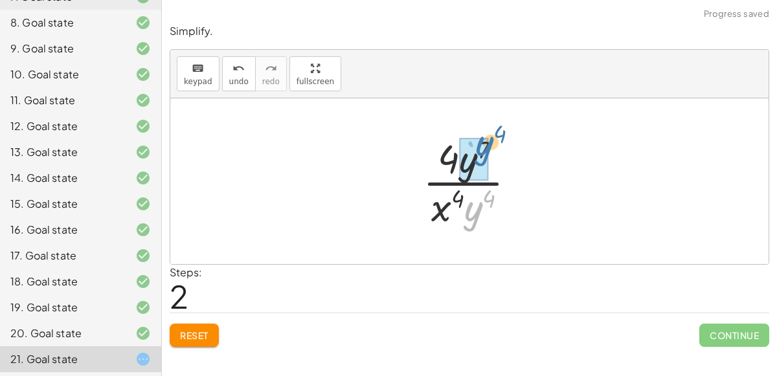
drag, startPoint x: 472, startPoint y: 207, endPoint x: 477, endPoint y: 154, distance: 53.4
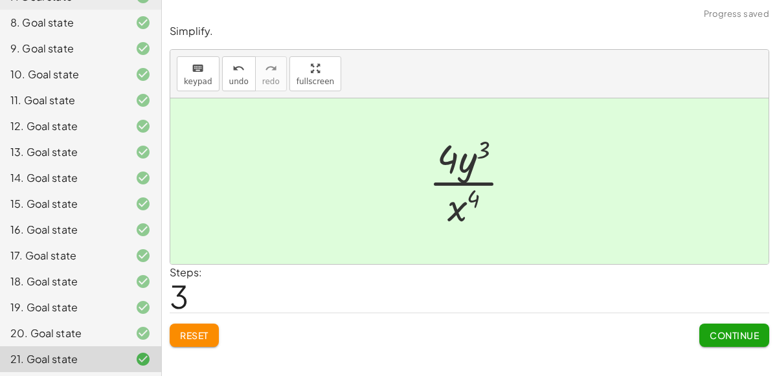
click at [754, 335] on span "Continue" at bounding box center [734, 336] width 49 height 12
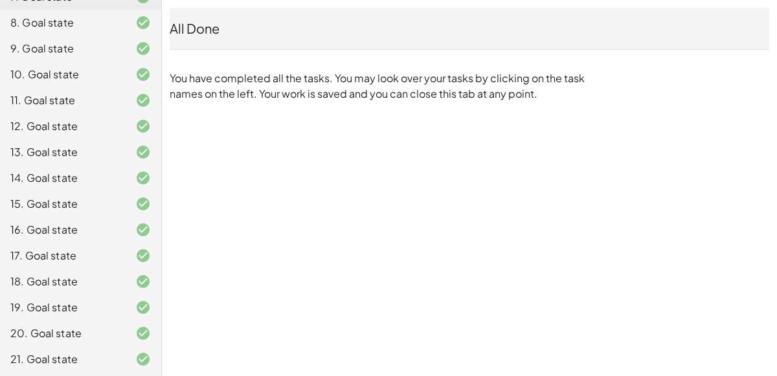
scroll to position [0, 0]
